Goal: Task Accomplishment & Management: Manage account settings

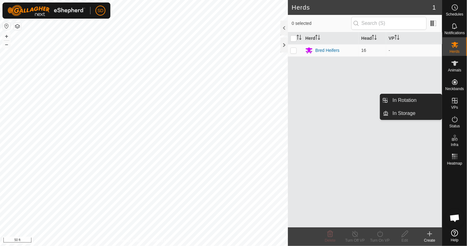
click at [456, 102] on icon at bounding box center [454, 100] width 7 height 7
click at [457, 104] on icon at bounding box center [454, 100] width 7 height 7
click at [397, 99] on link "In Rotation" at bounding box center [415, 100] width 53 height 12
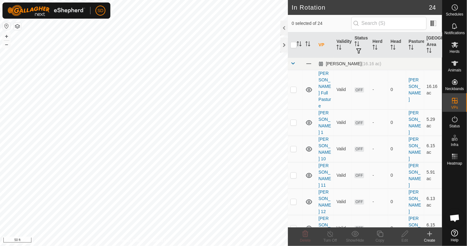
click at [290, 61] on span at bounding box center [292, 63] width 5 height 5
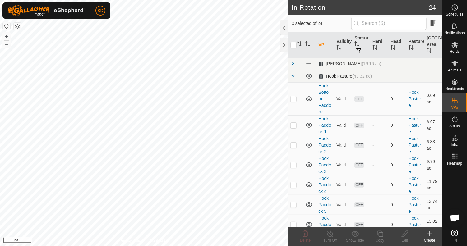
click at [293, 75] on span at bounding box center [292, 75] width 5 height 5
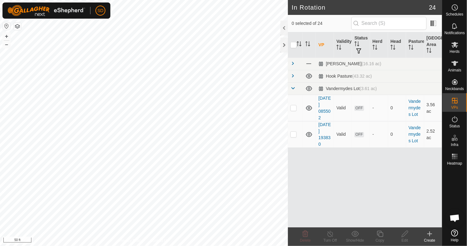
click at [430, 235] on icon at bounding box center [429, 233] width 7 height 7
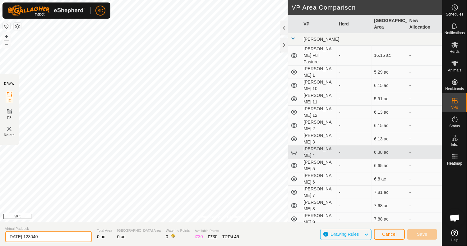
drag, startPoint x: 57, startPoint y: 236, endPoint x: -6, endPoint y: 231, distance: 63.0
click at [0, 231] on html "SD Schedules Notifications Herds Animals Neckbands VPs Status Infra Heatmap Hel…" at bounding box center [233, 123] width 467 height 246
type input "[GEOGRAPHIC_DATA]"
click at [292, 39] on span at bounding box center [292, 38] width 5 height 5
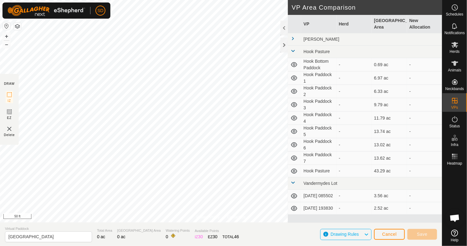
click at [292, 51] on span at bounding box center [292, 50] width 5 height 5
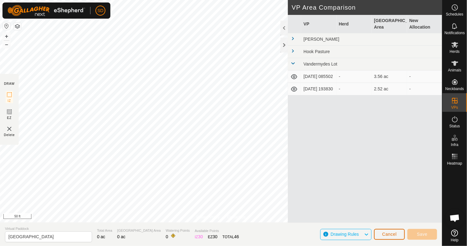
click at [386, 235] on span "Cancel" at bounding box center [389, 234] width 15 height 5
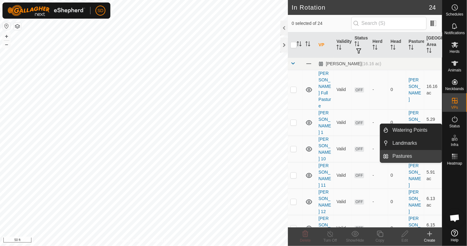
click at [398, 155] on link "Pastures" at bounding box center [415, 156] width 53 height 12
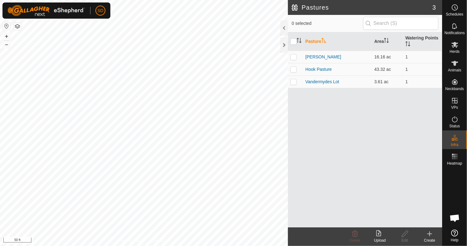
click at [430, 235] on icon at bounding box center [429, 233] width 7 height 7
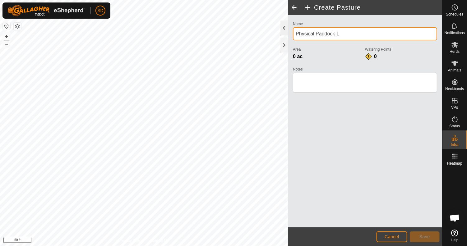
click at [277, 34] on div "Create Pasture Name Physical Paddock 1 Area 0 ac Watering Points 0 Notes Cancel…" at bounding box center [221, 123] width 442 height 246
drag, startPoint x: 342, startPoint y: 33, endPoint x: 285, endPoint y: 25, distance: 57.7
click at [288, 25] on div "Create Pasture Name Physical Paddock 1 Area 0 ac Watering Points 0 Notes Cancel…" at bounding box center [365, 123] width 154 height 246
type input "V"
type input "[PERSON_NAME] [GEOGRAPHIC_DATA]"
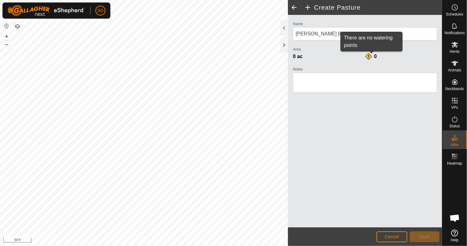
click at [367, 55] on div "0" at bounding box center [371, 56] width 12 height 7
click at [307, 7] on h2 "Create Pasture" at bounding box center [373, 7] width 138 height 7
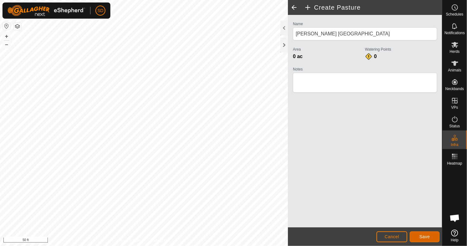
click at [423, 238] on span "Save" at bounding box center [424, 236] width 11 height 5
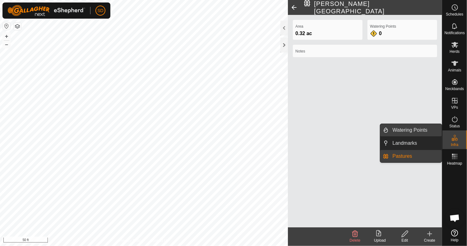
click at [395, 127] on link "Watering Points" at bounding box center [415, 130] width 53 height 12
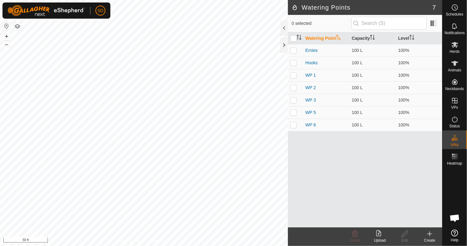
click at [429, 233] on icon at bounding box center [429, 234] width 0 height 4
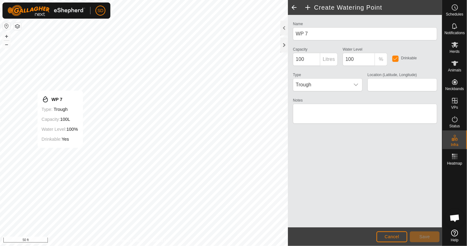
type input "41.943074, -90.060976"
click at [418, 238] on button "Save" at bounding box center [425, 236] width 30 height 11
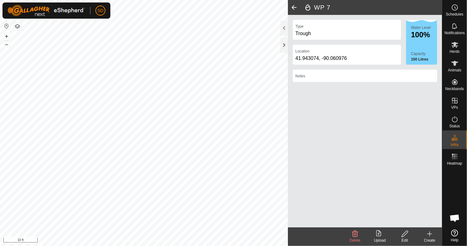
click at [292, 7] on span at bounding box center [294, 7] width 12 height 15
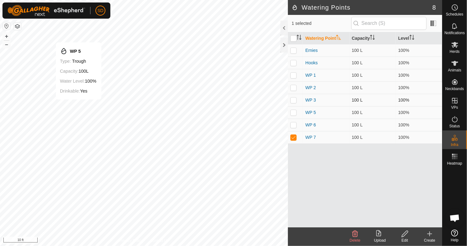
checkbox input "true"
checkbox input "false"
click at [403, 234] on icon at bounding box center [404, 234] width 6 height 6
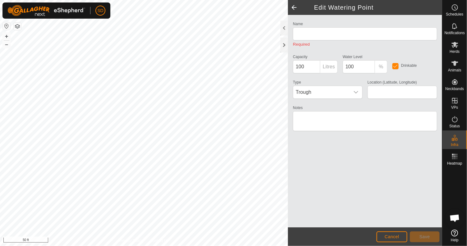
type input "WP 5"
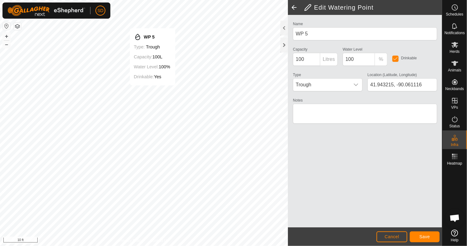
type input "41.943219, -90.061117"
click at [426, 236] on span "Save" at bounding box center [424, 236] width 11 height 5
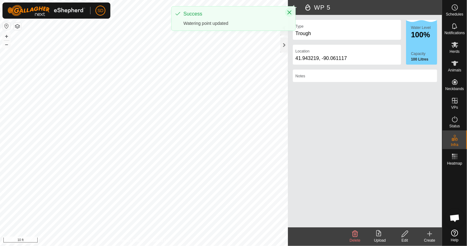
click at [287, 12] on icon "Close" at bounding box center [289, 12] width 5 height 5
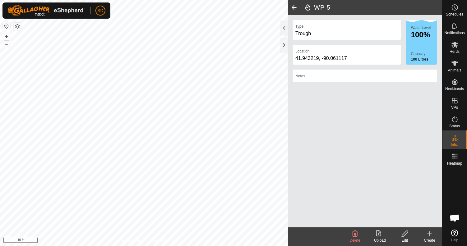
click at [291, 6] on span at bounding box center [294, 7] width 12 height 15
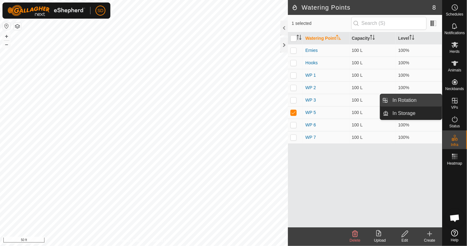
click at [401, 100] on link "In Rotation" at bounding box center [415, 100] width 53 height 12
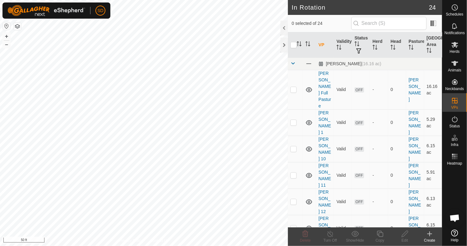
click at [429, 232] on icon at bounding box center [429, 233] width 7 height 7
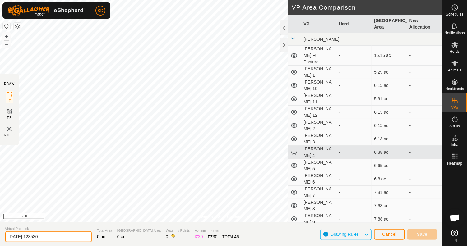
click at [51, 238] on input "[DATE] 123530" at bounding box center [48, 236] width 87 height 11
drag, startPoint x: 51, startPoint y: 238, endPoint x: 9, endPoint y: 234, distance: 42.4
click at [9, 234] on input "[DATE] 123530" at bounding box center [48, 236] width 87 height 11
drag, startPoint x: 261, startPoint y: 240, endPoint x: 222, endPoint y: 238, distance: 38.6
click at [222, 238] on section "Virtual [GEOGRAPHIC_DATA] 1 Total Area 0 ac Grazing Area 0 ac Watering Points 0…" at bounding box center [221, 234] width 442 height 24
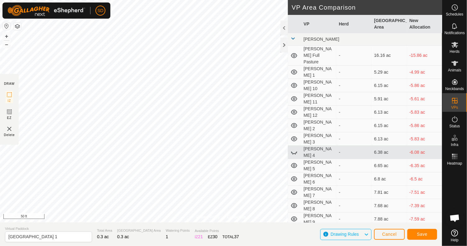
click at [293, 39] on span at bounding box center [292, 38] width 5 height 5
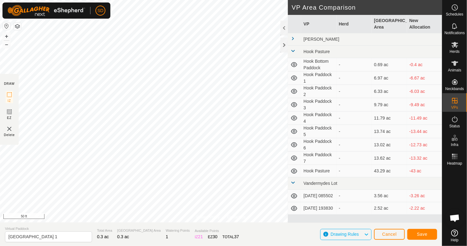
click at [291, 50] on span at bounding box center [292, 50] width 5 height 5
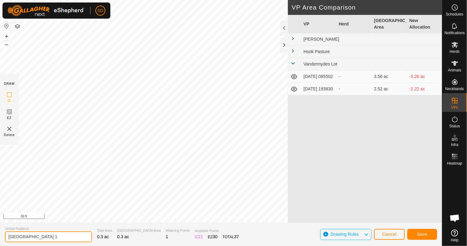
click at [7, 236] on input "[GEOGRAPHIC_DATA] 1" at bounding box center [48, 236] width 87 height 11
type input "[PERSON_NAME] [GEOGRAPHIC_DATA] 1"
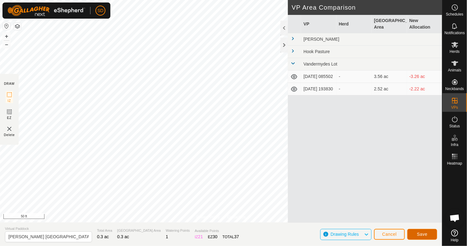
click at [420, 235] on span "Save" at bounding box center [422, 234] width 11 height 5
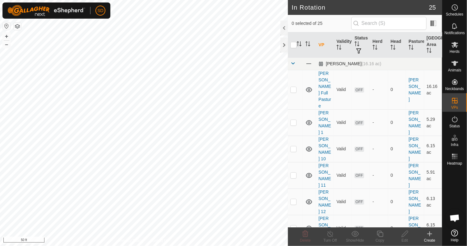
click at [291, 62] on span at bounding box center [292, 63] width 5 height 5
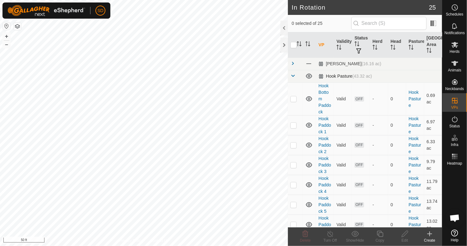
click at [295, 75] on span at bounding box center [292, 75] width 5 height 5
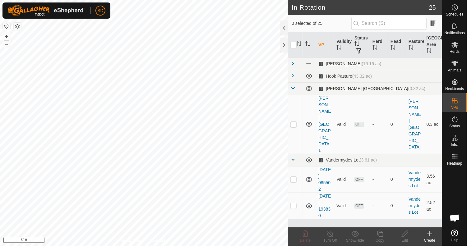
click at [291, 89] on span at bounding box center [292, 88] width 5 height 5
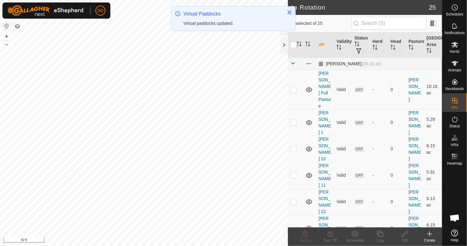
click at [292, 62] on span at bounding box center [292, 63] width 5 height 5
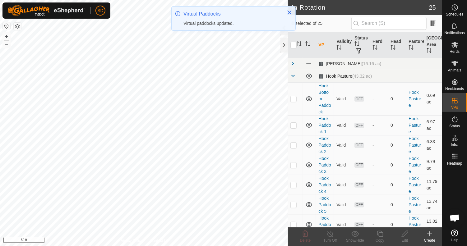
click at [292, 76] on span at bounding box center [292, 75] width 5 height 5
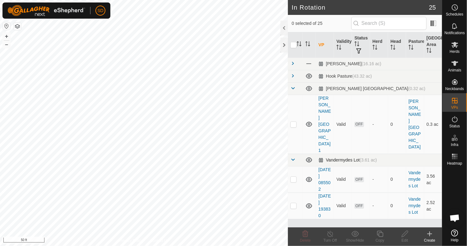
click at [293, 157] on span at bounding box center [292, 159] width 5 height 5
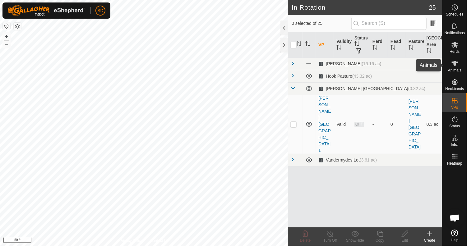
click at [456, 67] on es-animals-svg-icon at bounding box center [454, 63] width 11 height 10
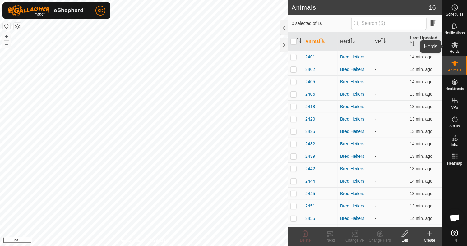
click at [455, 48] on icon at bounding box center [454, 44] width 7 height 7
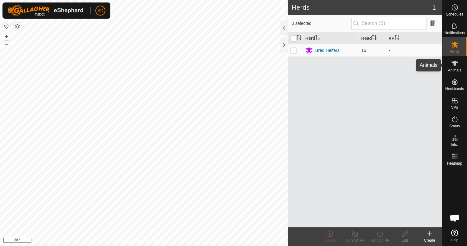
click at [457, 65] on icon at bounding box center [454, 63] width 7 height 7
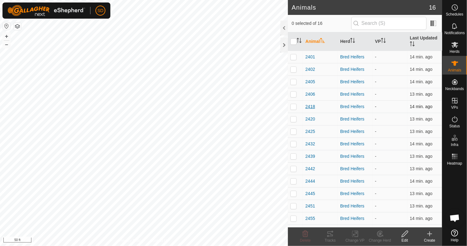
click at [308, 107] on span "2418" at bounding box center [310, 106] width 10 height 7
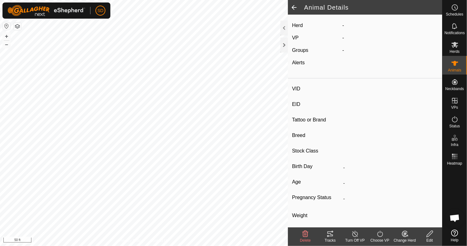
type input "2418"
type input "-"
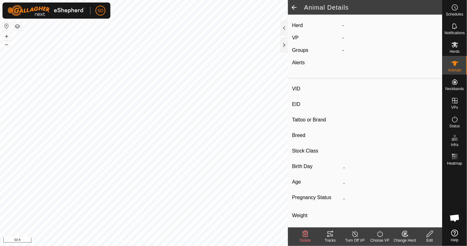
type input "0 kg"
type input "-"
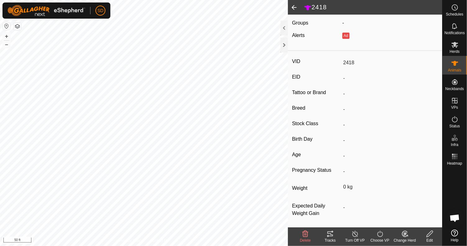
scroll to position [58, 0]
click at [429, 234] on icon at bounding box center [430, 233] width 8 height 7
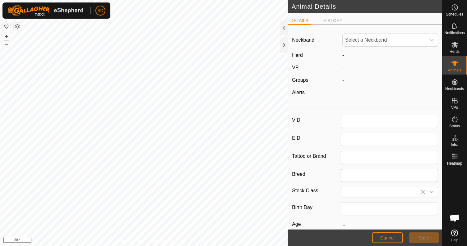
type input "2418"
type input "0"
click at [405, 39] on span "0013132204" at bounding box center [383, 40] width 83 height 12
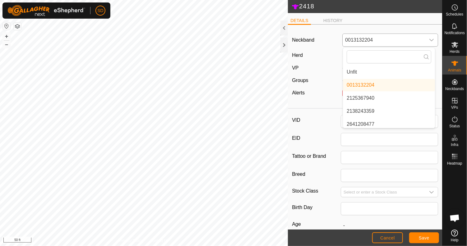
click at [352, 72] on li "Unfit" at bounding box center [389, 72] width 92 height 12
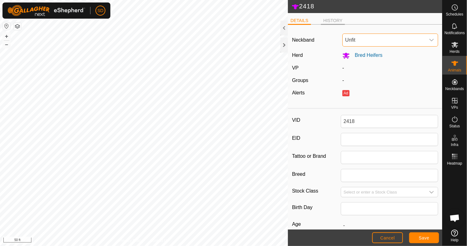
click at [332, 20] on li "HISTORY" at bounding box center [333, 20] width 24 height 7
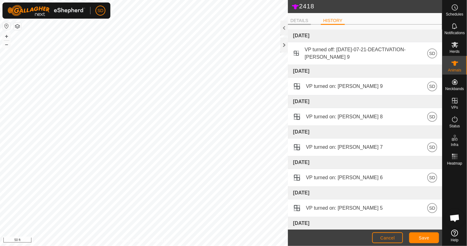
click at [294, 21] on li "DETAILS" at bounding box center [299, 20] width 23 height 7
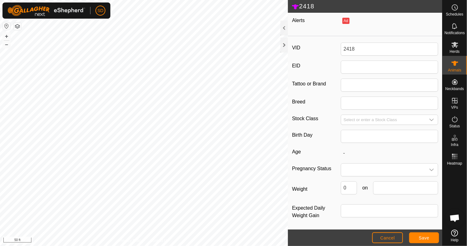
scroll to position [73, 0]
click at [423, 238] on span "Save" at bounding box center [424, 238] width 11 height 5
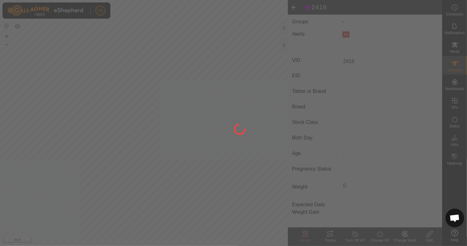
type input "-"
type input "0 kg"
type input "-"
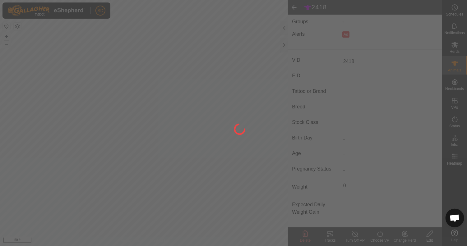
type input "-"
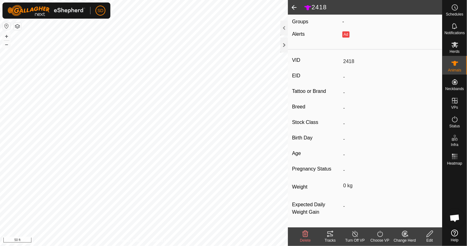
click at [305, 236] on icon at bounding box center [304, 233] width 7 height 7
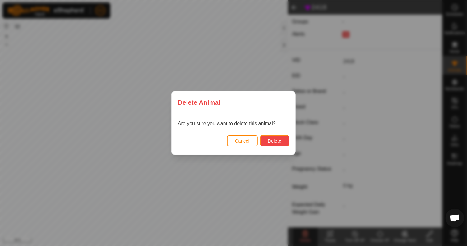
click at [280, 140] on span "Delete" at bounding box center [274, 141] width 13 height 5
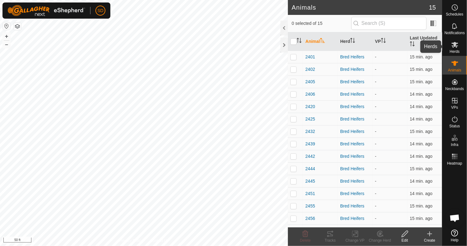
click at [456, 48] on icon at bounding box center [454, 45] width 7 height 6
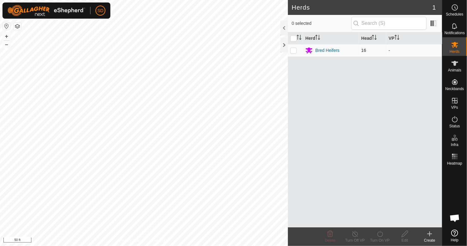
click at [293, 49] on p-checkbox at bounding box center [293, 50] width 6 height 5
checkbox input "true"
click at [378, 236] on icon at bounding box center [380, 234] width 6 height 6
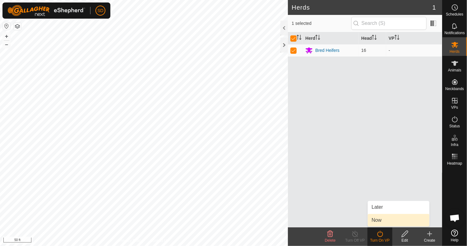
click at [379, 220] on link "Now" at bounding box center [399, 220] width 62 height 12
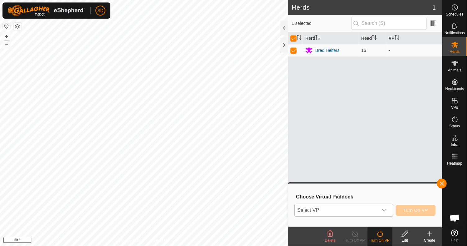
click at [385, 212] on icon "dropdown trigger" at bounding box center [384, 210] width 5 height 5
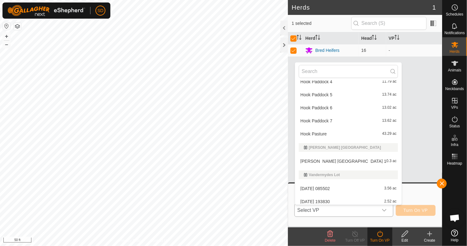
scroll to position [259, 0]
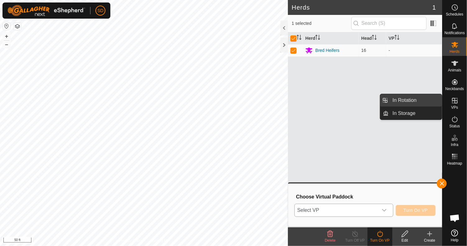
drag, startPoint x: 431, startPoint y: 102, endPoint x: 405, endPoint y: 100, distance: 26.8
click at [405, 100] on link "In Rotation" at bounding box center [415, 100] width 53 height 12
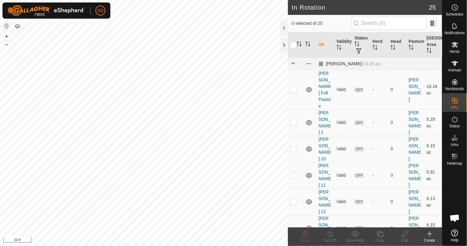
click at [293, 62] on span at bounding box center [292, 63] width 5 height 5
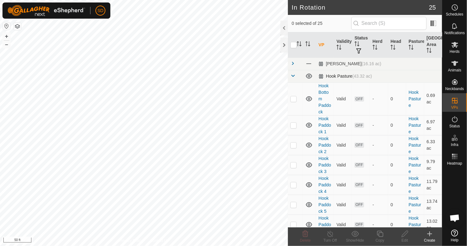
click at [294, 76] on span at bounding box center [292, 75] width 5 height 5
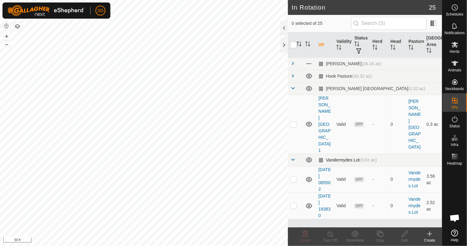
click at [293, 157] on span at bounding box center [292, 159] width 5 height 5
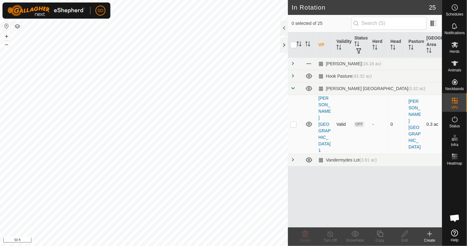
click at [324, 111] on td "[PERSON_NAME] [GEOGRAPHIC_DATA] 1" at bounding box center [325, 124] width 18 height 59
click at [295, 122] on p-checkbox at bounding box center [293, 124] width 6 height 5
checkbox input "true"
click at [401, 233] on icon at bounding box center [405, 233] width 8 height 7
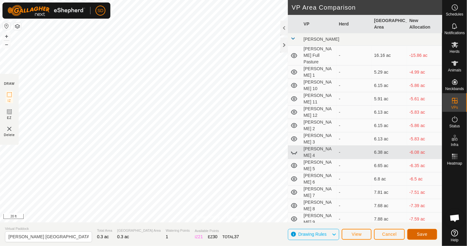
click at [422, 233] on span "Save" at bounding box center [422, 234] width 11 height 5
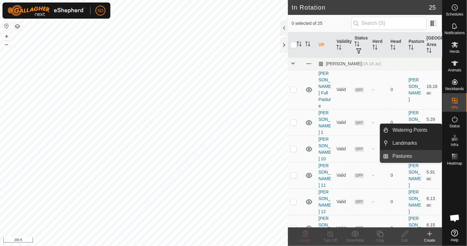
click at [398, 158] on link "Pastures" at bounding box center [415, 156] width 53 height 12
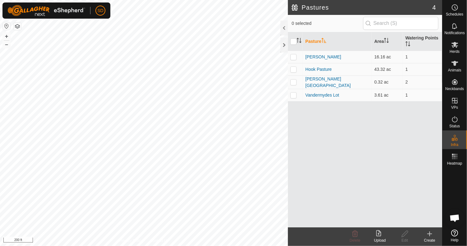
click at [430, 234] on icon at bounding box center [429, 234] width 4 height 0
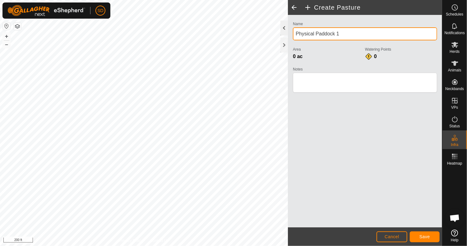
drag, startPoint x: 347, startPoint y: 35, endPoint x: 286, endPoint y: 34, distance: 60.9
click at [288, 34] on div "Create Pasture Name Physical Paddock 1 Area 0 ac Watering Points 0 Notes Cancel…" at bounding box center [365, 123] width 154 height 246
type input "[PERSON_NAME]"
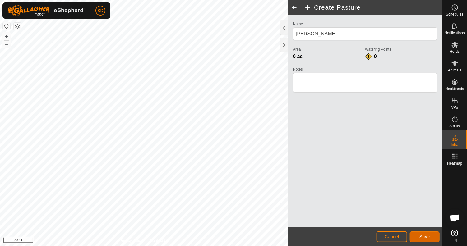
click at [423, 235] on span "Save" at bounding box center [424, 236] width 11 height 5
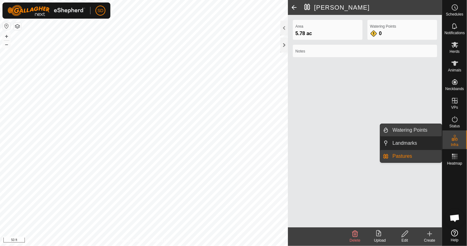
click at [402, 132] on link "Watering Points" at bounding box center [415, 130] width 53 height 12
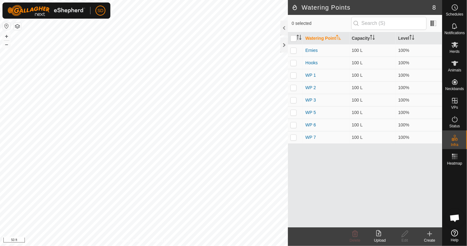
click at [430, 233] on icon at bounding box center [429, 233] width 7 height 7
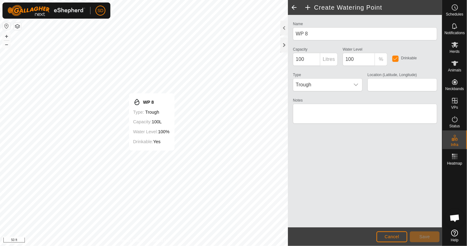
type input "41.926223, -90.066293"
click at [357, 84] on icon "dropdown trigger" at bounding box center [356, 85] width 4 height 2
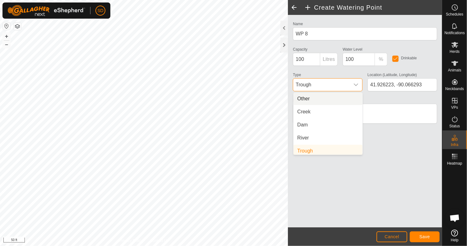
scroll to position [2, 0]
click at [357, 84] on icon "dropdown trigger" at bounding box center [356, 85] width 4 height 2
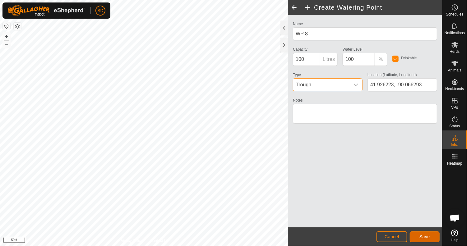
click at [426, 235] on span "Save" at bounding box center [424, 236] width 11 height 5
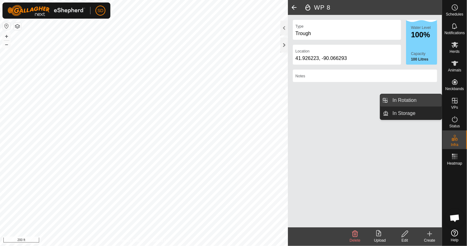
click at [398, 101] on link "In Rotation" at bounding box center [415, 100] width 53 height 12
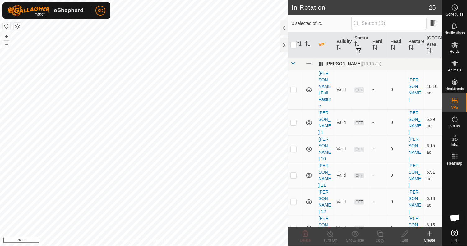
click at [293, 63] on span at bounding box center [292, 63] width 5 height 5
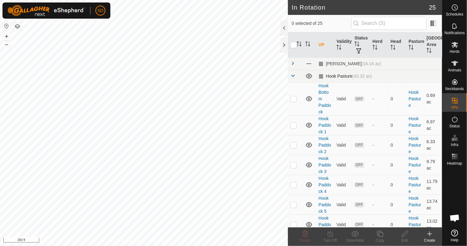
click at [292, 73] on span at bounding box center [292, 75] width 5 height 5
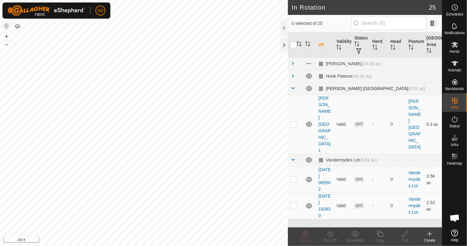
click at [293, 90] on span at bounding box center [292, 88] width 5 height 5
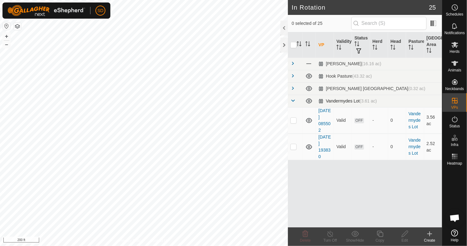
click at [293, 102] on span at bounding box center [292, 100] width 5 height 5
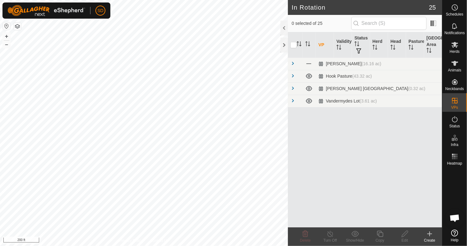
click at [431, 238] on div "Create" at bounding box center [429, 241] width 25 height 6
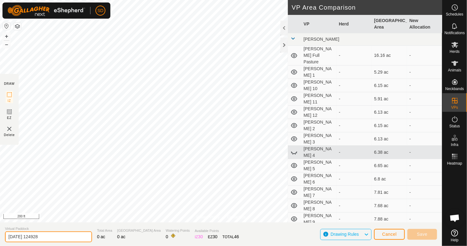
drag, startPoint x: 54, startPoint y: 236, endPoint x: -9, endPoint y: 228, distance: 62.9
click at [0, 228] on html "SD Schedules Notifications Herds Animals Neckbands VPs Status Infra Heatmap Hel…" at bounding box center [233, 123] width 467 height 246
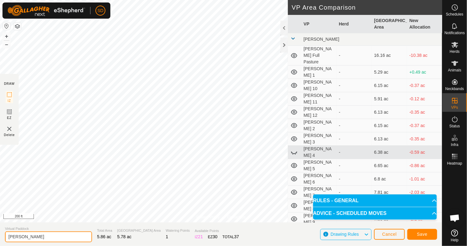
drag, startPoint x: 31, startPoint y: 231, endPoint x: 37, endPoint y: 240, distance: 10.3
click at [32, 233] on input "[PERSON_NAME]" at bounding box center [48, 236] width 87 height 11
type input "[PERSON_NAME] Full"
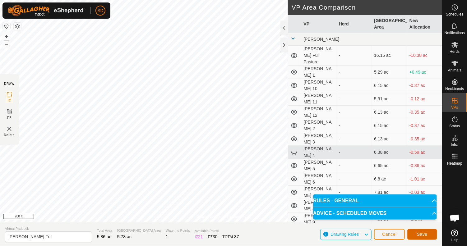
click at [420, 235] on span "Save" at bounding box center [422, 234] width 11 height 5
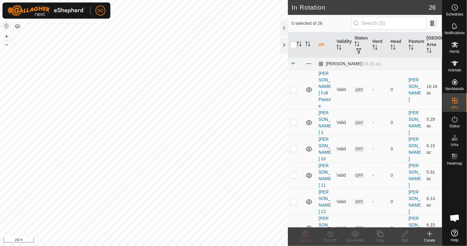
click at [293, 63] on span at bounding box center [292, 63] width 5 height 5
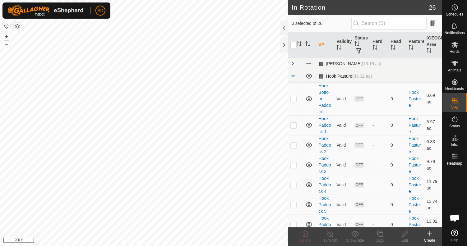
click at [291, 75] on span at bounding box center [292, 75] width 5 height 5
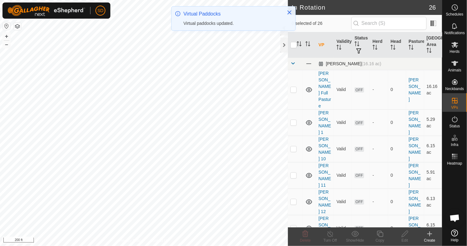
click at [292, 63] on span at bounding box center [292, 63] width 5 height 5
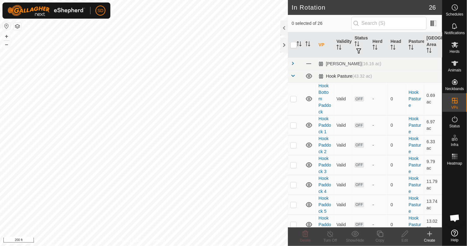
click at [292, 77] on span at bounding box center [292, 75] width 5 height 5
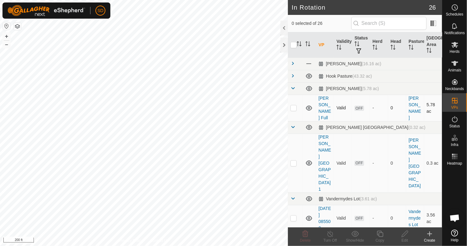
click at [293, 107] on p-checkbox at bounding box center [293, 107] width 6 height 5
checkbox input "true"
click at [379, 235] on icon at bounding box center [380, 233] width 8 height 7
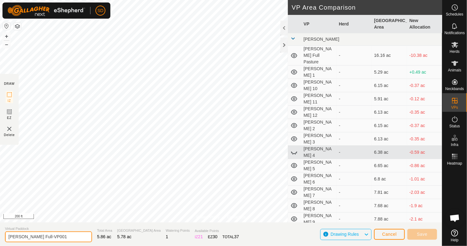
click at [57, 236] on input "[PERSON_NAME] Full-VP001" at bounding box center [48, 236] width 87 height 11
type input "[PERSON_NAME] 1"
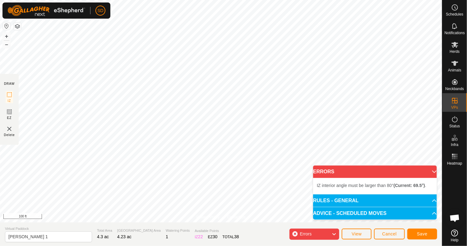
click at [269, 0] on html "SD Schedules Notifications Herds Animals Neckbands VPs Status Infra Heatmap Hel…" at bounding box center [233, 123] width 467 height 246
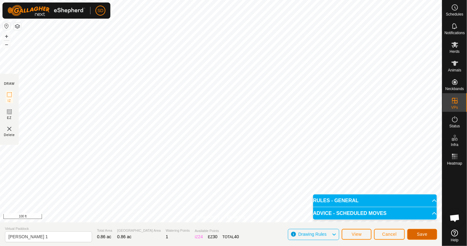
click at [416, 234] on button "Save" at bounding box center [422, 234] width 30 height 11
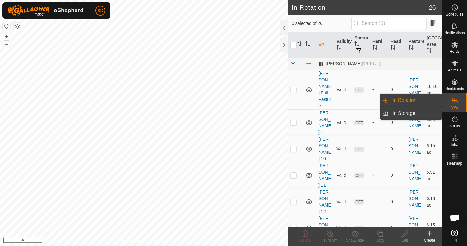
click at [398, 113] on link "In Storage" at bounding box center [415, 113] width 53 height 12
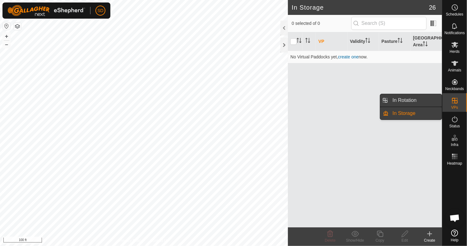
click at [409, 101] on link "In Rotation" at bounding box center [415, 100] width 53 height 12
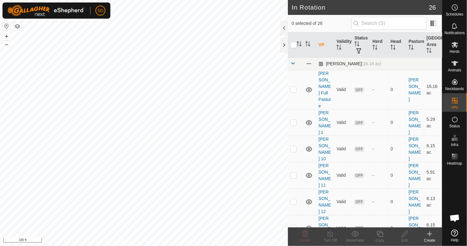
click at [293, 61] on span at bounding box center [292, 63] width 5 height 5
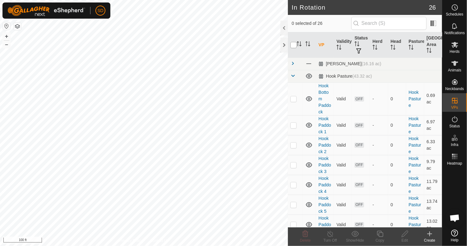
click at [292, 44] on input "checkbox" at bounding box center [293, 45] width 6 height 6
checkbox input "true"
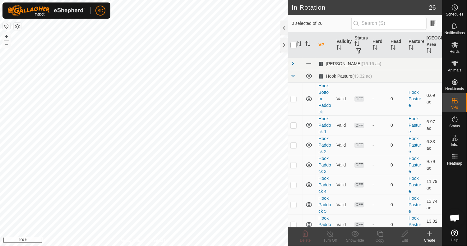
checkbox input "true"
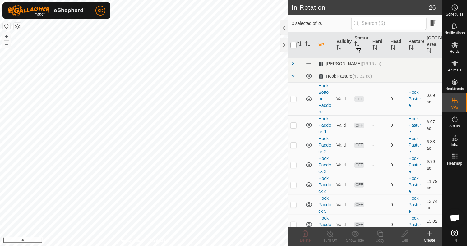
checkbox input "true"
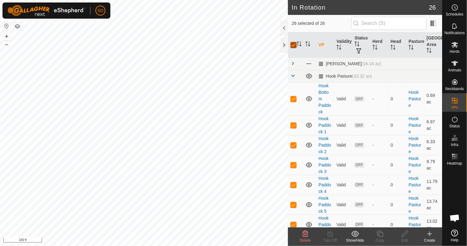
click at [292, 44] on input "checkbox" at bounding box center [293, 45] width 6 height 6
checkbox input "false"
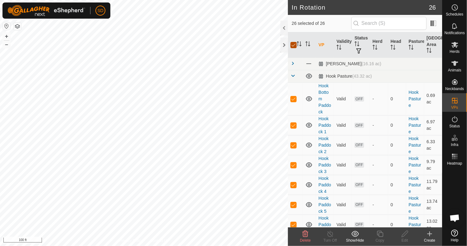
checkbox input "false"
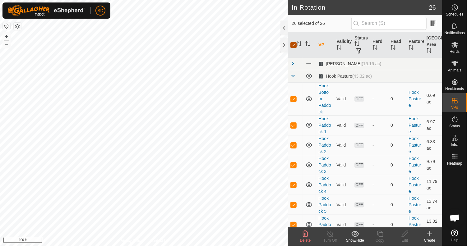
checkbox input "false"
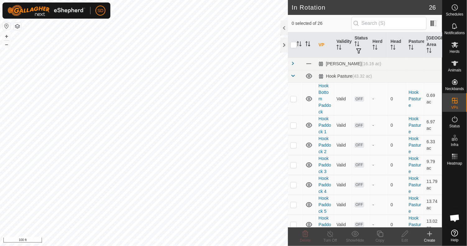
click at [307, 45] on icon "Activate to sort" at bounding box center [307, 43] width 5 height 5
click at [327, 44] on icon "Activate to sort" at bounding box center [326, 43] width 5 height 5
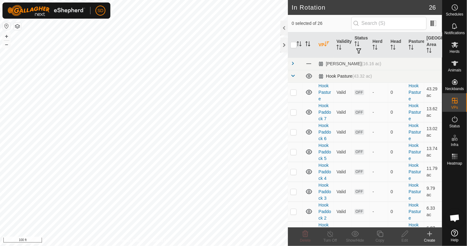
click at [290, 74] on span at bounding box center [292, 75] width 5 height 5
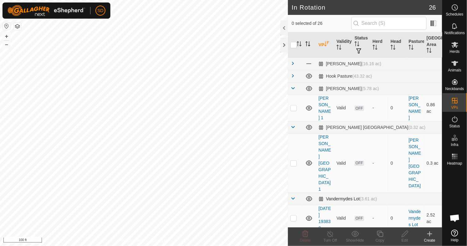
click at [292, 196] on span at bounding box center [292, 198] width 5 height 5
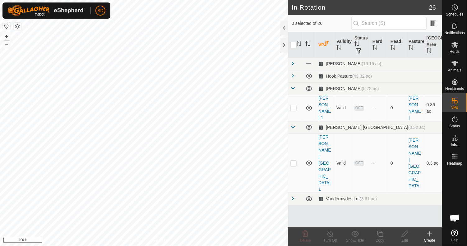
click at [60, 246] on html "SD Schedules Notifications Herds Animals Neckbands VPs Status Infra Heatmap Hel…" at bounding box center [233, 123] width 467 height 246
click at [218, 246] on html "SD Schedules Notifications Herds Animals Neckbands VPs Status Infra Heatmap Hel…" at bounding box center [233, 123] width 467 height 246
click at [324, 135] on link "[PERSON_NAME] [GEOGRAPHIC_DATA] 1" at bounding box center [324, 163] width 12 height 57
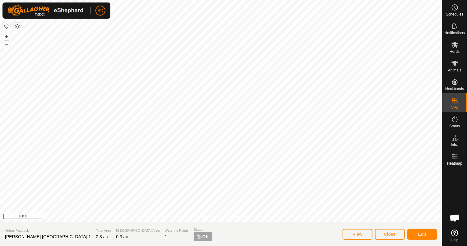
click at [241, 246] on html "SD Schedules Notifications Herds Animals Neckbands VPs Status Infra Heatmap Hel…" at bounding box center [233, 123] width 467 height 246
click at [204, 246] on html "SD Schedules Notifications Herds Animals Neckbands VPs Status Infra Heatmap Hel…" at bounding box center [233, 123] width 467 height 246
click at [246, 235] on div "Privacy Policy Contact Us Status: OFF Type: Inclusion Zone + – ⇧ i 500 ft Virtu…" at bounding box center [221, 123] width 442 height 246
click at [425, 232] on span "Edit" at bounding box center [422, 234] width 8 height 5
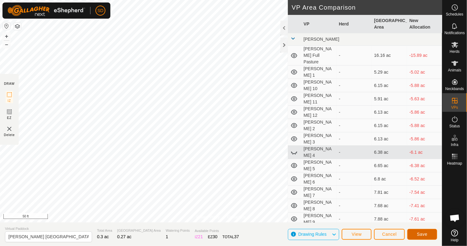
click at [428, 233] on button "Save" at bounding box center [422, 234] width 30 height 11
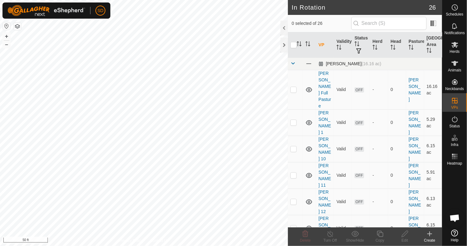
click at [291, 62] on span at bounding box center [292, 63] width 5 height 5
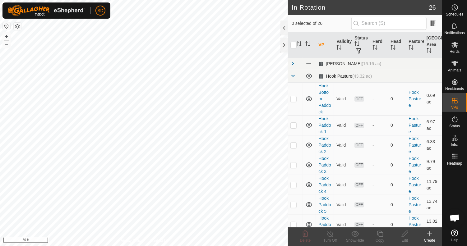
click at [292, 76] on span at bounding box center [292, 75] width 5 height 5
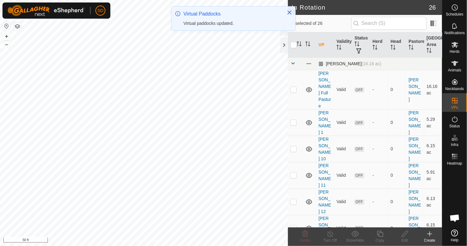
click at [292, 62] on span at bounding box center [292, 63] width 5 height 5
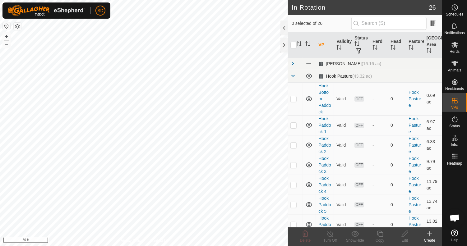
click at [293, 76] on span at bounding box center [292, 75] width 5 height 5
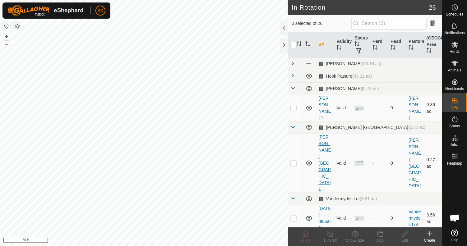
click at [327, 135] on link "[PERSON_NAME] [GEOGRAPHIC_DATA] 1" at bounding box center [324, 163] width 12 height 57
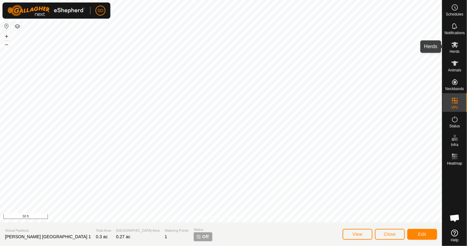
click at [454, 48] on icon at bounding box center [454, 44] width 7 height 7
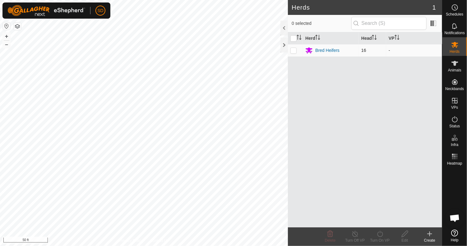
click at [295, 49] on p-checkbox at bounding box center [293, 50] width 6 height 5
checkbox input "true"
click at [380, 238] on div "Turn On VP" at bounding box center [379, 241] width 25 height 6
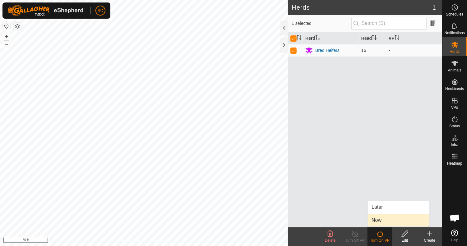
click at [379, 222] on link "Now" at bounding box center [399, 220] width 62 height 12
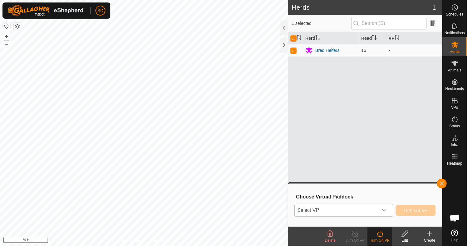
click at [386, 209] on icon "dropdown trigger" at bounding box center [384, 210] width 4 height 2
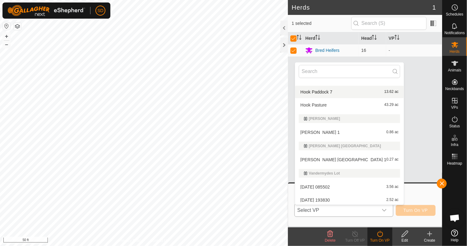
scroll to position [286, 0]
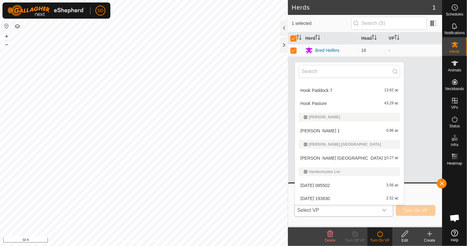
click at [339, 155] on li "[PERSON_NAME] North East 1 0.27 ac" at bounding box center [349, 158] width 109 height 12
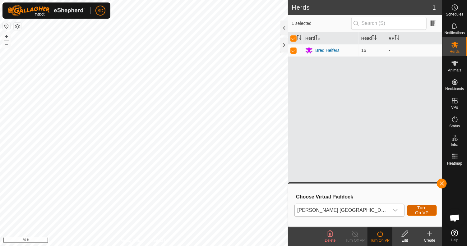
click at [418, 210] on span "Turn On VP" at bounding box center [421, 210] width 14 height 10
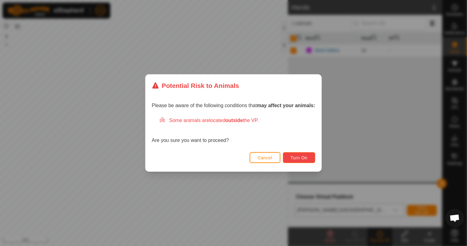
click at [292, 155] on button "Turn On" at bounding box center [299, 157] width 32 height 11
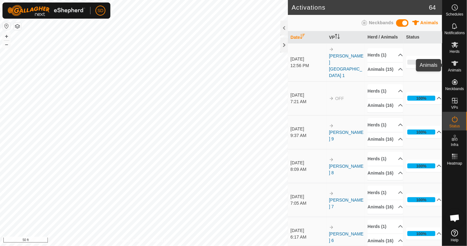
click at [452, 63] on icon at bounding box center [454, 63] width 7 height 7
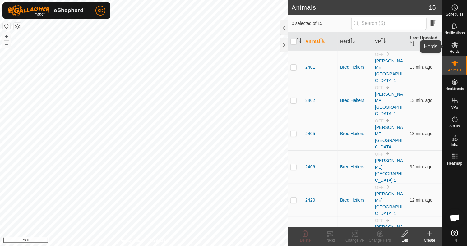
click at [459, 44] on es-mob-svg-icon at bounding box center [454, 45] width 11 height 10
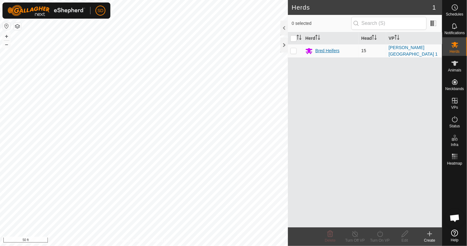
click at [327, 51] on div "Bred Heifers" at bounding box center [327, 51] width 24 height 7
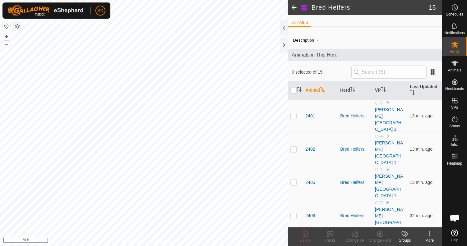
click at [291, 9] on span at bounding box center [294, 7] width 12 height 15
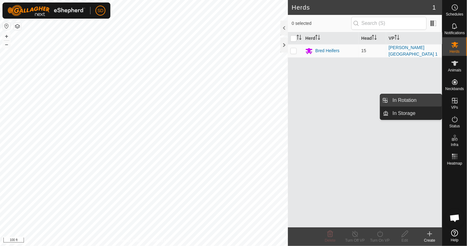
click at [401, 101] on link "In Rotation" at bounding box center [415, 100] width 53 height 12
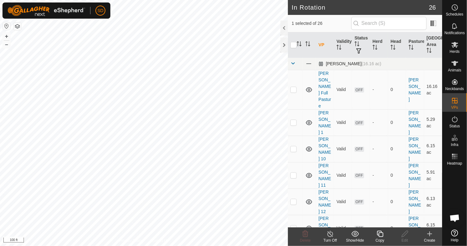
click at [292, 64] on span at bounding box center [292, 63] width 5 height 5
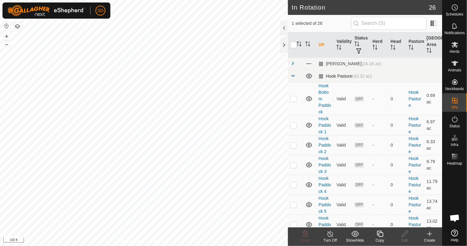
click at [292, 77] on span at bounding box center [292, 75] width 5 height 5
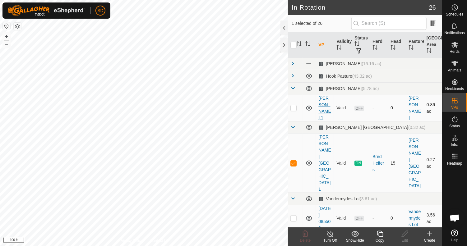
click at [321, 98] on link "[PERSON_NAME] 1" at bounding box center [324, 108] width 12 height 25
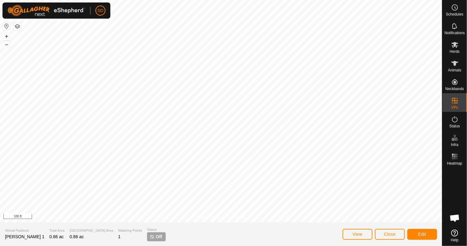
click at [306, 0] on html "SD Schedules Notifications Herds Animals Neckbands VPs Status Infra Heatmap Hel…" at bounding box center [233, 123] width 467 height 246
click at [421, 234] on span "Edit" at bounding box center [422, 234] width 8 height 5
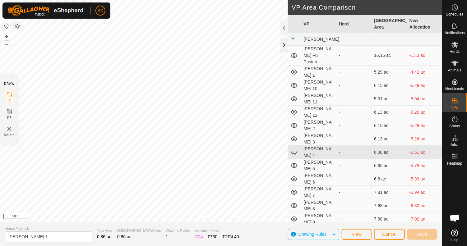
click at [282, 47] on div at bounding box center [283, 45] width 7 height 15
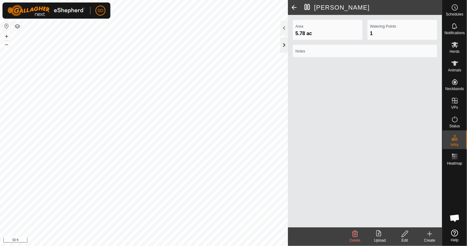
click at [283, 48] on div at bounding box center [283, 45] width 7 height 15
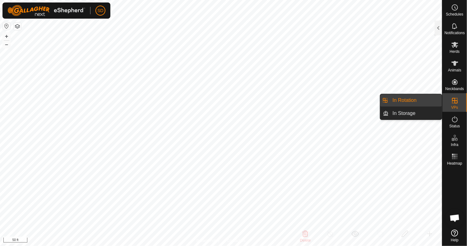
click at [417, 102] on link "In Rotation" at bounding box center [415, 100] width 53 height 12
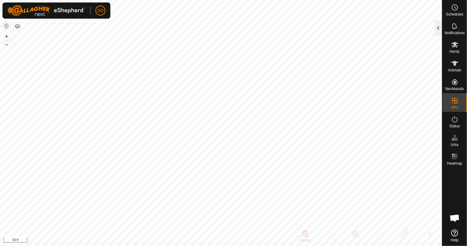
click at [436, 28] on div at bounding box center [437, 28] width 7 height 15
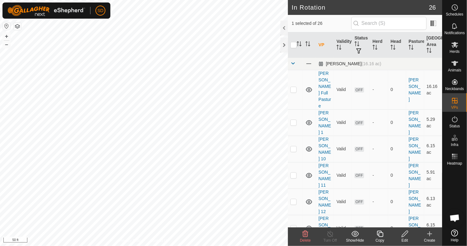
click at [291, 63] on span at bounding box center [292, 63] width 5 height 5
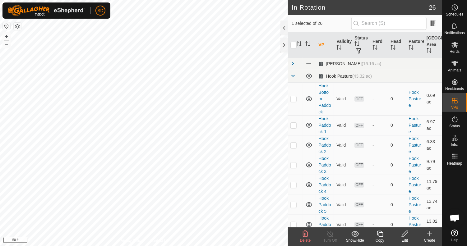
click at [291, 74] on span at bounding box center [292, 75] width 5 height 5
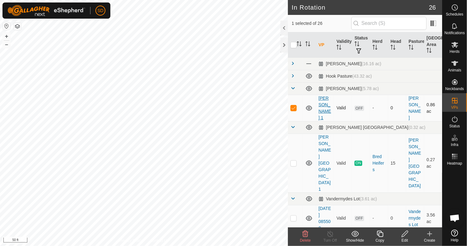
click at [323, 99] on link "[PERSON_NAME] 1" at bounding box center [324, 108] width 12 height 25
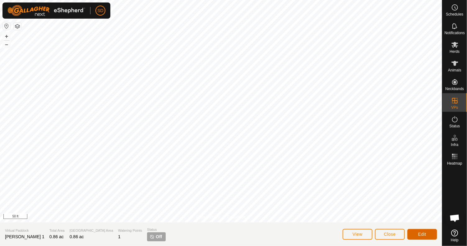
click at [418, 231] on button "Edit" at bounding box center [422, 234] width 30 height 11
click at [414, 232] on button "Edit" at bounding box center [422, 234] width 30 height 11
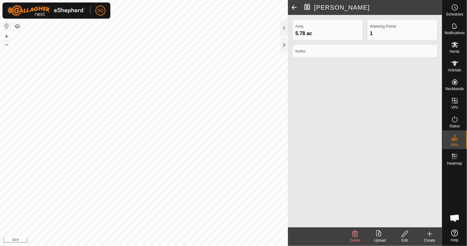
click at [292, 6] on span at bounding box center [294, 7] width 12 height 15
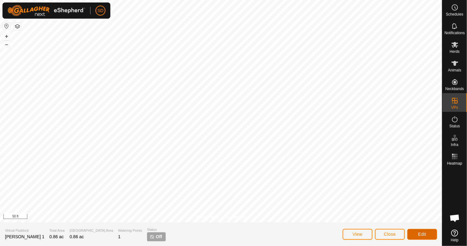
click at [423, 235] on span "Edit" at bounding box center [422, 234] width 8 height 5
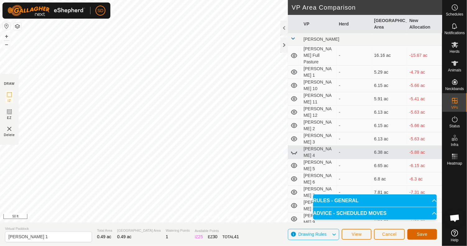
click at [424, 234] on span "Save" at bounding box center [422, 234] width 11 height 5
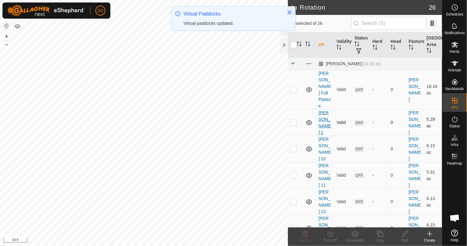
click at [321, 110] on link "[PERSON_NAME] 1" at bounding box center [324, 122] width 12 height 25
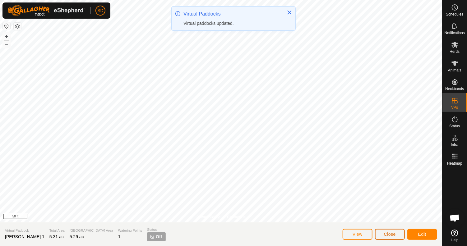
click at [384, 235] on span "Close" at bounding box center [390, 234] width 12 height 5
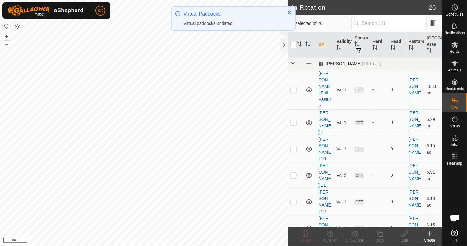
click at [294, 62] on span at bounding box center [292, 63] width 5 height 5
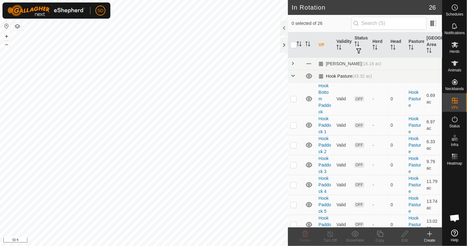
click at [294, 74] on span at bounding box center [292, 75] width 5 height 5
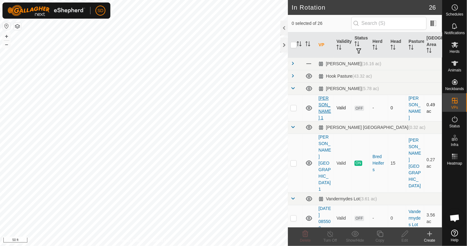
click at [327, 99] on link "[PERSON_NAME] 1" at bounding box center [324, 108] width 12 height 25
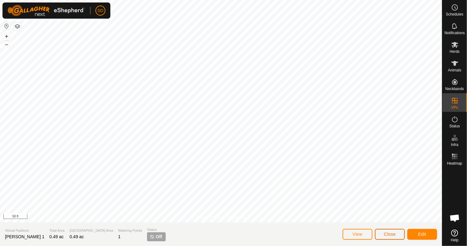
click at [387, 237] on span "Close" at bounding box center [390, 234] width 12 height 5
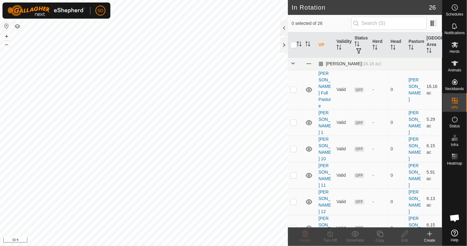
click at [291, 65] on span at bounding box center [292, 63] width 5 height 5
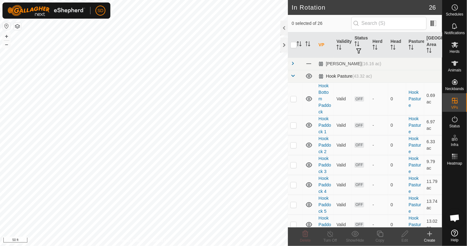
click at [293, 80] on td at bounding box center [295, 76] width 15 height 12
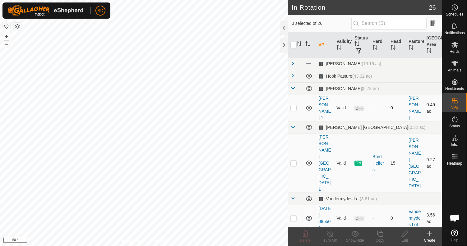
click at [294, 105] on p-checkbox at bounding box center [293, 107] width 6 height 5
checkbox input "true"
click at [380, 235] on icon at bounding box center [380, 233] width 8 height 7
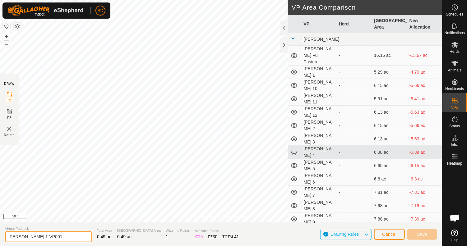
click at [52, 236] on input "[PERSON_NAME] 1-VP001" at bounding box center [48, 236] width 87 height 11
type input "[PERSON_NAME] Full"
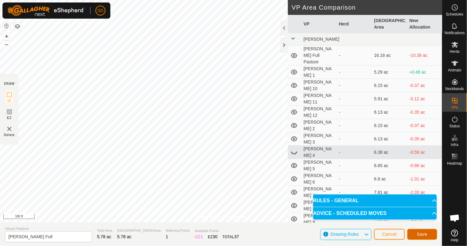
click at [425, 233] on span "Save" at bounding box center [422, 234] width 11 height 5
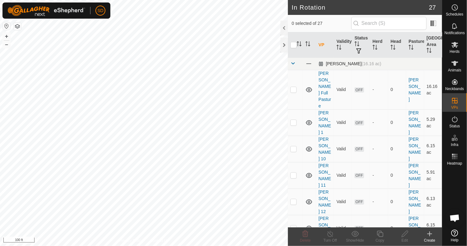
click at [292, 61] on span at bounding box center [292, 63] width 5 height 5
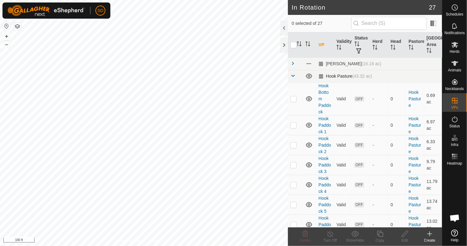
click at [292, 75] on span at bounding box center [292, 75] width 5 height 5
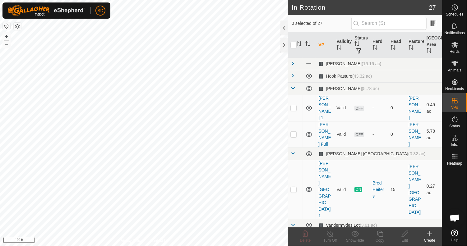
click at [291, 222] on span at bounding box center [292, 224] width 5 height 5
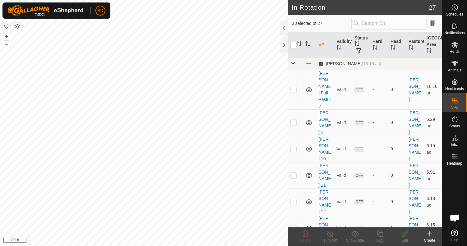
click at [162, 246] on html "SD Schedules Notifications Herds Animals Neckbands VPs Status Infra Heatmap Hel…" at bounding box center [233, 123] width 467 height 246
click at [454, 64] on icon at bounding box center [454, 63] width 7 height 5
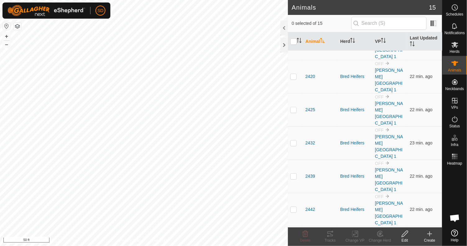
scroll to position [124, 0]
click at [282, 43] on div at bounding box center [283, 45] width 7 height 15
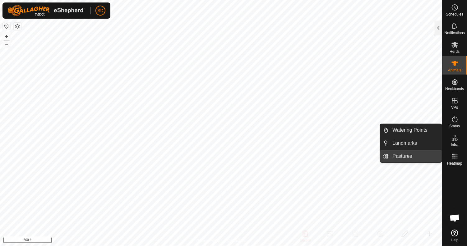
click at [398, 158] on link "Pastures" at bounding box center [415, 156] width 53 height 12
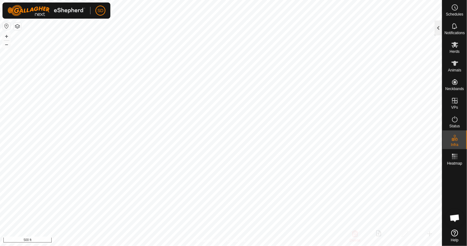
click at [437, 28] on div at bounding box center [437, 28] width 7 height 15
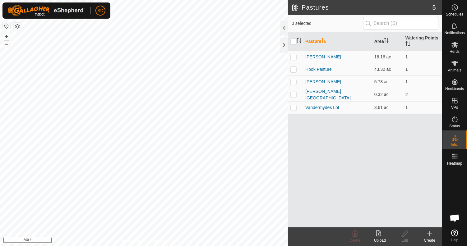
click at [428, 235] on icon at bounding box center [429, 233] width 7 height 7
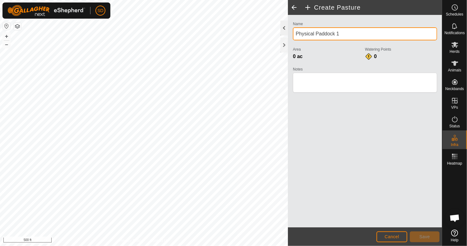
drag, startPoint x: 345, startPoint y: 32, endPoint x: 285, endPoint y: 30, distance: 59.4
click at [288, 30] on div "Create Pasture Name Physical Paddock 1 Area 0 ac Watering Points 0 Notes Cancel…" at bounding box center [365, 123] width 154 height 246
click at [337, 33] on input "[PERSON_NAME] [GEOGRAPHIC_DATA]" at bounding box center [365, 33] width 144 height 13
click at [360, 34] on input "[PERSON_NAME] [GEOGRAPHIC_DATA]" at bounding box center [365, 33] width 144 height 13
type input "[PERSON_NAME] [GEOGRAPHIC_DATA]"
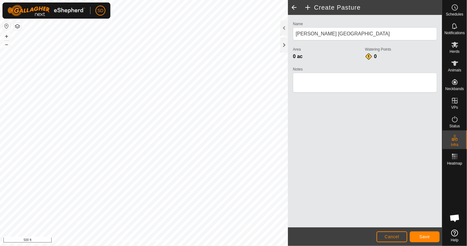
click at [291, 98] on div "Create Pasture Name [PERSON_NAME] South Field Area 0 ac Watering Points 0 Notes…" at bounding box center [221, 123] width 442 height 246
click at [424, 236] on span "Save" at bounding box center [424, 236] width 11 height 5
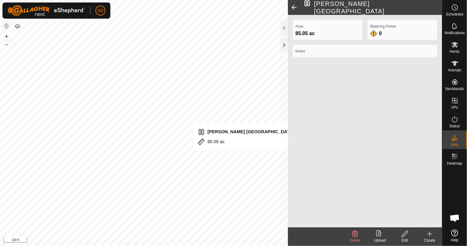
click at [404, 235] on icon at bounding box center [405, 233] width 8 height 7
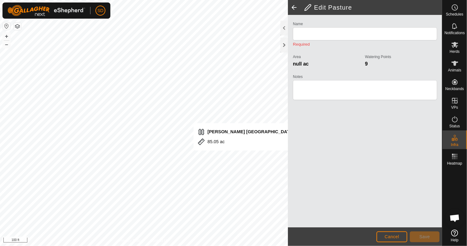
type input "[PERSON_NAME] [GEOGRAPHIC_DATA]"
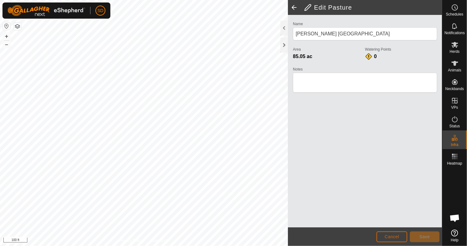
click at [393, 236] on span "Cancel" at bounding box center [391, 236] width 15 height 5
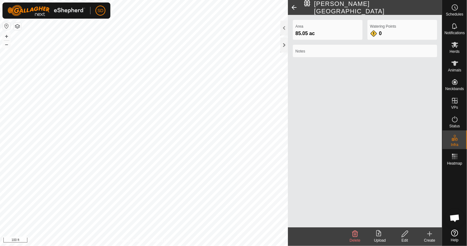
click at [407, 234] on icon at bounding box center [405, 233] width 8 height 7
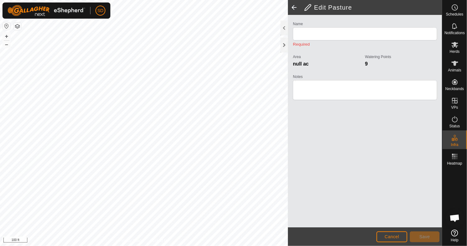
type input "[PERSON_NAME] [GEOGRAPHIC_DATA]"
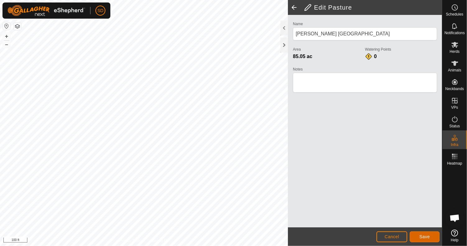
click at [426, 237] on span "Save" at bounding box center [424, 236] width 11 height 5
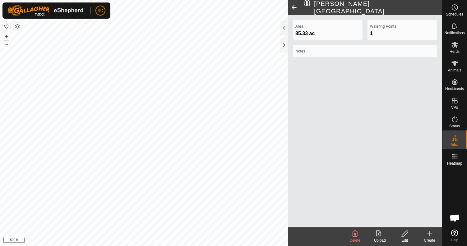
click at [292, 7] on span at bounding box center [294, 7] width 12 height 15
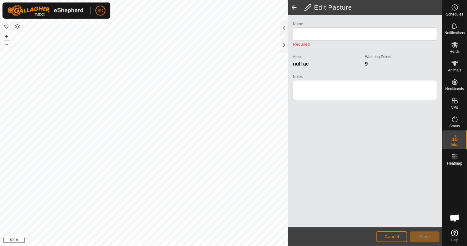
type input "[PERSON_NAME] [GEOGRAPHIC_DATA]"
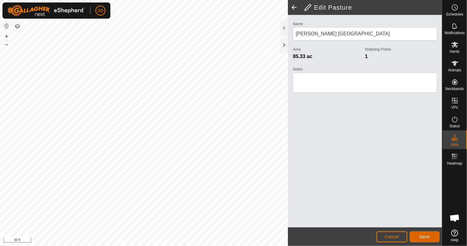
click at [424, 234] on span "Save" at bounding box center [424, 236] width 11 height 5
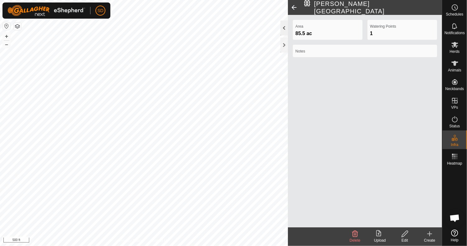
click at [283, 25] on div at bounding box center [283, 28] width 7 height 15
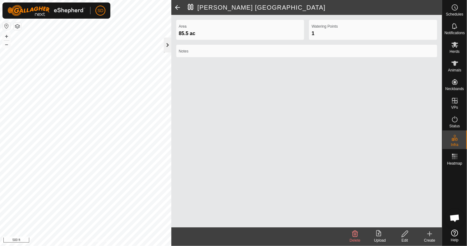
click at [165, 45] on div at bounding box center [167, 45] width 7 height 15
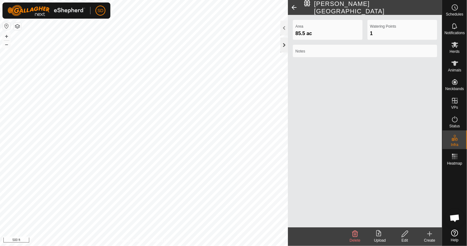
click at [284, 45] on div at bounding box center [283, 45] width 7 height 15
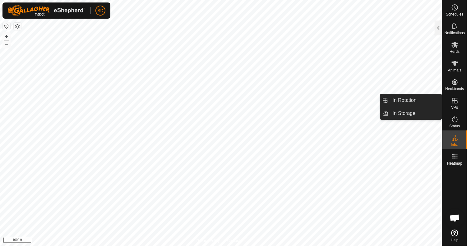
drag, startPoint x: 444, startPoint y: 101, endPoint x: 452, endPoint y: 100, distance: 8.5
click at [452, 100] on icon at bounding box center [454, 100] width 7 height 7
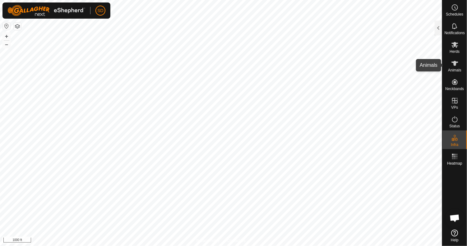
click at [454, 66] on icon at bounding box center [454, 63] width 7 height 7
click at [436, 28] on div at bounding box center [437, 28] width 7 height 15
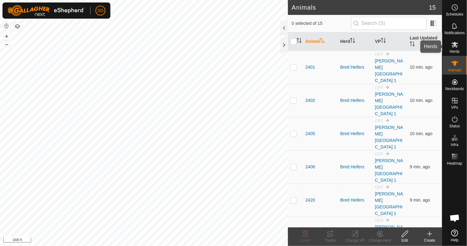
click at [457, 46] on icon at bounding box center [454, 45] width 7 height 6
